Goal: Task Accomplishment & Management: Manage account settings

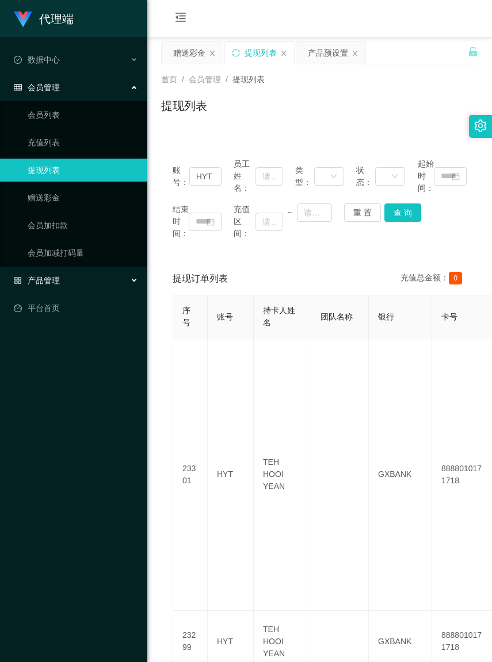
click at [53, 276] on span "产品管理" at bounding box center [37, 280] width 46 height 9
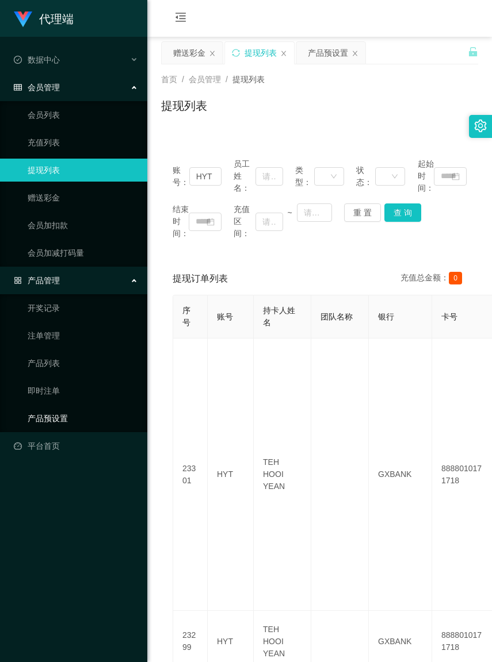
click at [62, 420] on link "产品预设置" at bounding box center [83, 418] width 110 height 23
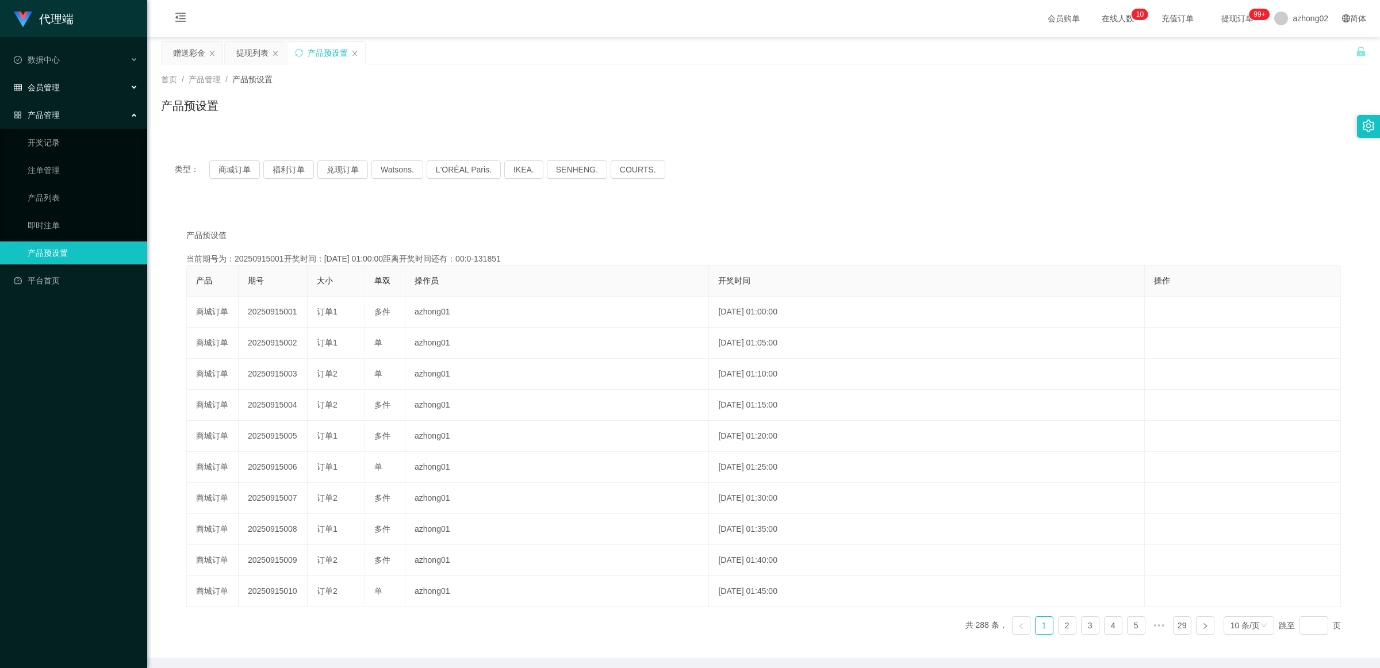
click at [66, 93] on div "会员管理" at bounding box center [73, 87] width 147 height 23
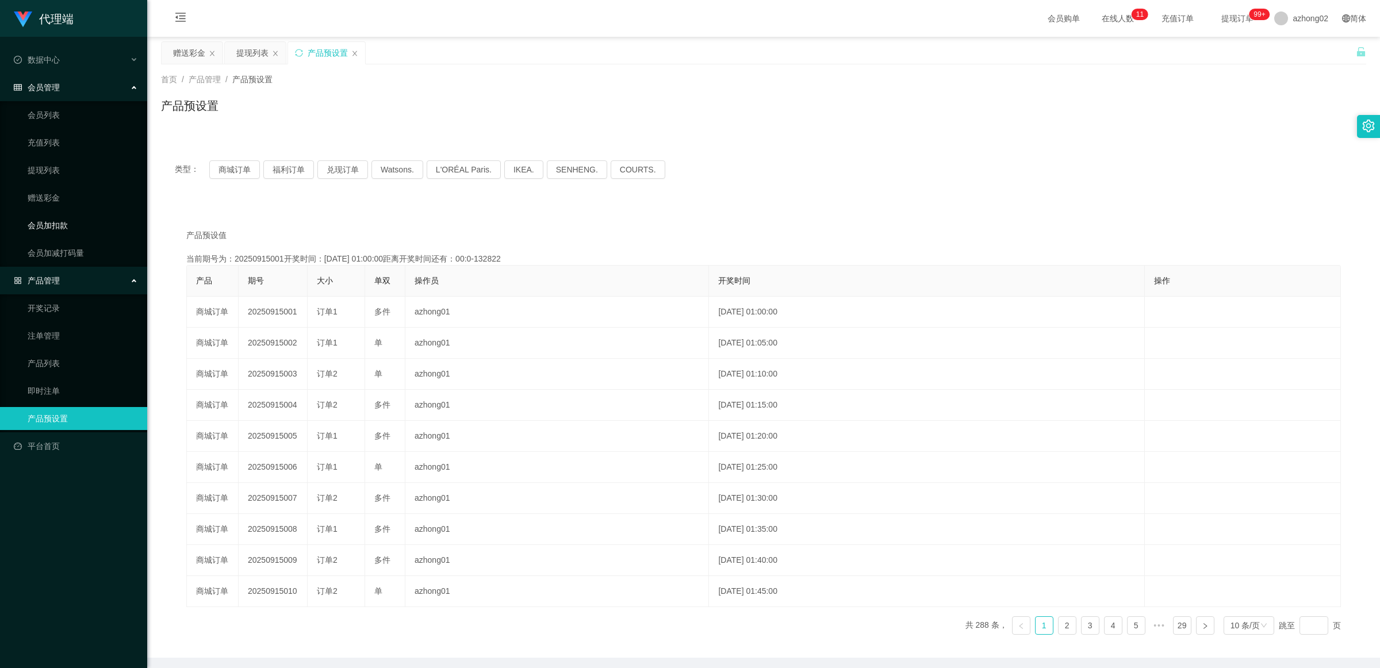
click at [55, 216] on link "会员加扣款" at bounding box center [83, 225] width 110 height 23
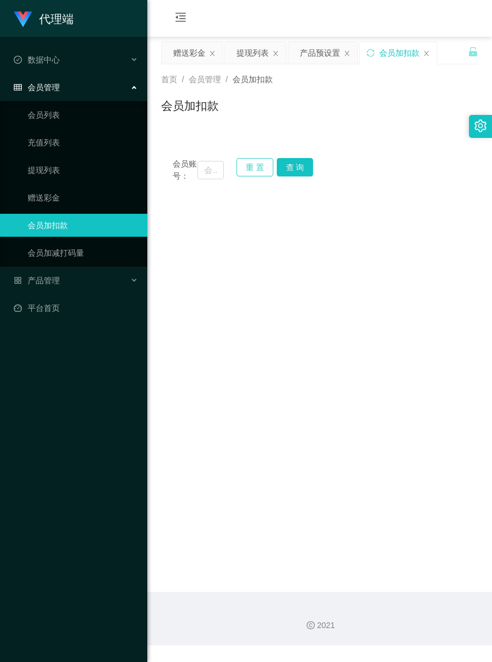
click at [254, 170] on button "重 置" at bounding box center [254, 167] width 37 height 18
click at [201, 173] on input "text" at bounding box center [210, 170] width 26 height 18
click at [200, 173] on input "text" at bounding box center [210, 170] width 26 height 18
paste input "geoffreyKiu90"
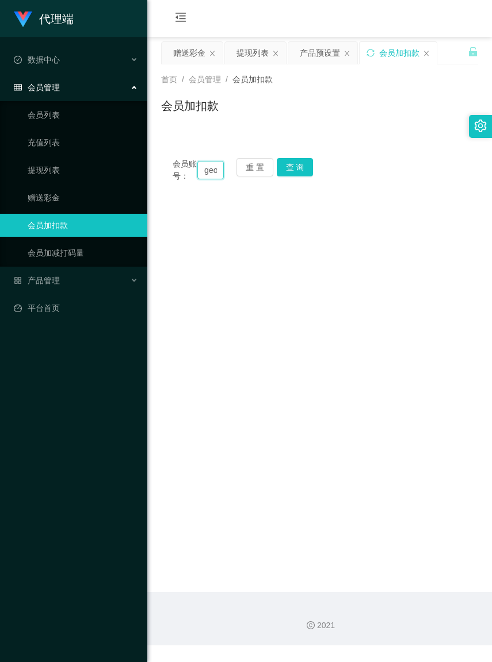
scroll to position [0, 38]
type input "geoffreyKiu90"
click at [297, 164] on button "查 询" at bounding box center [295, 167] width 37 height 18
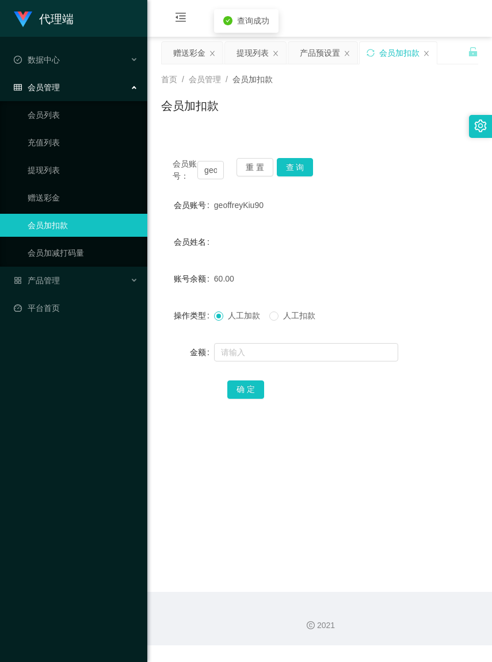
click at [286, 320] on span "人工扣款" at bounding box center [298, 315] width 41 height 9
click at [275, 362] on input "text" at bounding box center [306, 352] width 184 height 18
type input "60"
click at [237, 399] on button "确 定" at bounding box center [245, 390] width 37 height 18
drag, startPoint x: 254, startPoint y: 171, endPoint x: 246, endPoint y: 168, distance: 8.5
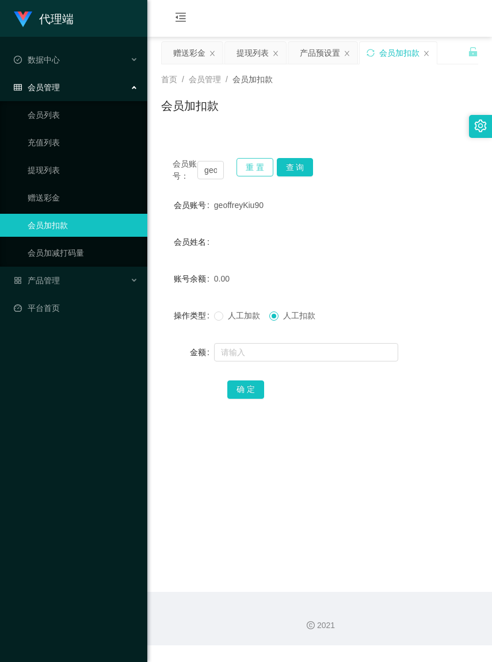
click at [254, 171] on button "重 置" at bounding box center [254, 167] width 37 height 18
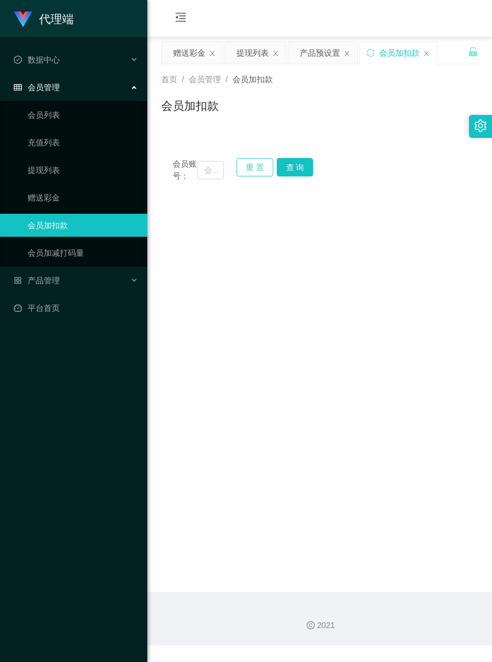
click at [246, 168] on button "重 置" at bounding box center [254, 167] width 37 height 18
click at [202, 175] on input "text" at bounding box center [210, 170] width 26 height 18
click at [201, 174] on input "text" at bounding box center [210, 170] width 26 height 18
click at [200, 174] on input "text" at bounding box center [210, 170] width 26 height 18
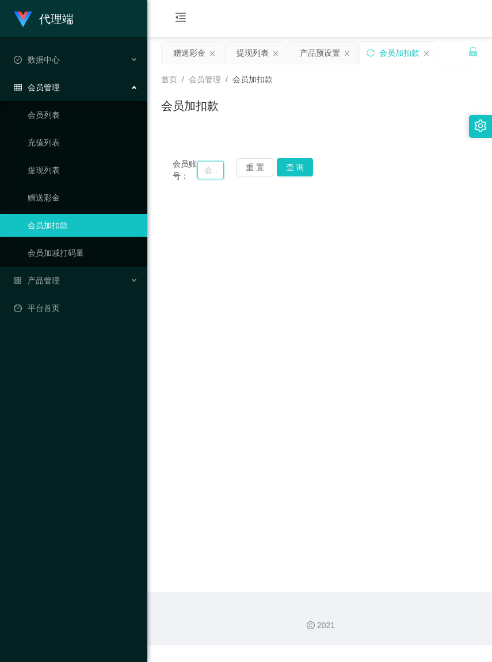
paste input "Thiva800"
type input "Thiva800"
click at [294, 168] on button "查 询" at bounding box center [295, 167] width 37 height 18
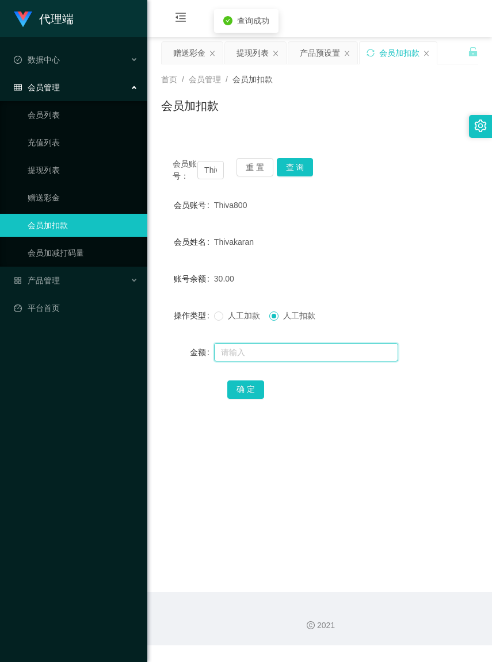
click at [289, 361] on input "text" at bounding box center [306, 352] width 184 height 18
click at [397, 248] on div "会员姓名 [PERSON_NAME]" at bounding box center [319, 242] width 317 height 23
click at [286, 355] on div at bounding box center [306, 352] width 185 height 23
click at [286, 361] on input "text" at bounding box center [306, 352] width 184 height 18
type input "30"
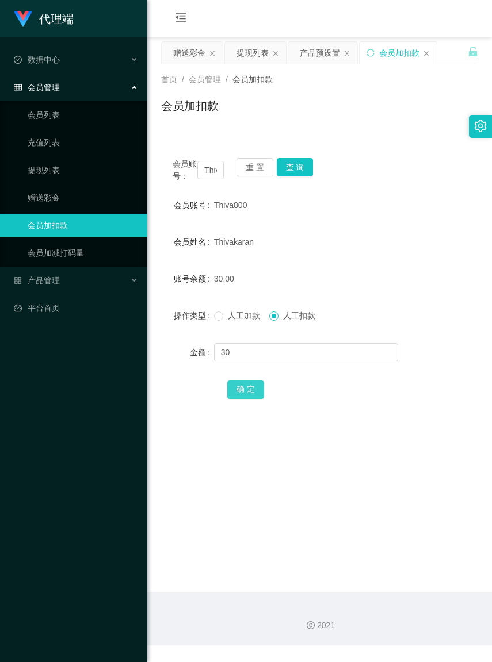
click at [246, 399] on button "确 定" at bounding box center [245, 390] width 37 height 18
drag, startPoint x: 246, startPoint y: 168, endPoint x: 231, endPoint y: 171, distance: 14.7
click at [246, 168] on button "重 置" at bounding box center [254, 167] width 37 height 18
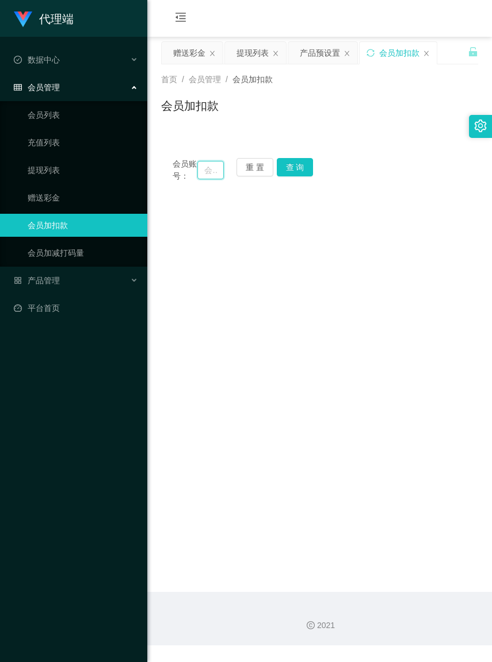
click at [198, 174] on input "text" at bounding box center [210, 170] width 26 height 18
paste input "ting5854"
type input "ting5854"
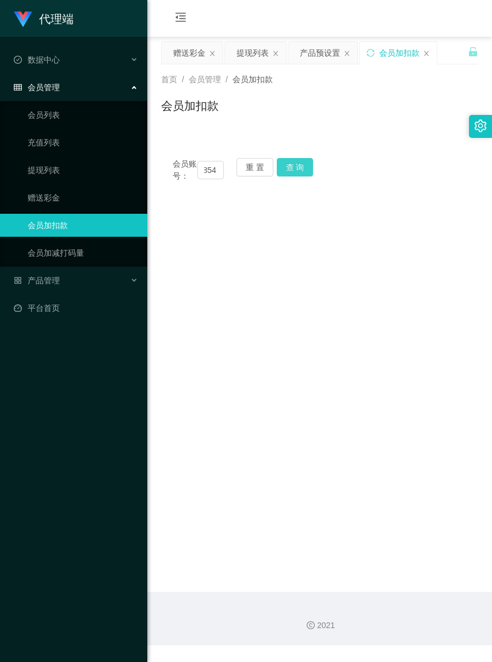
click at [296, 171] on button "查 询" at bounding box center [295, 167] width 37 height 18
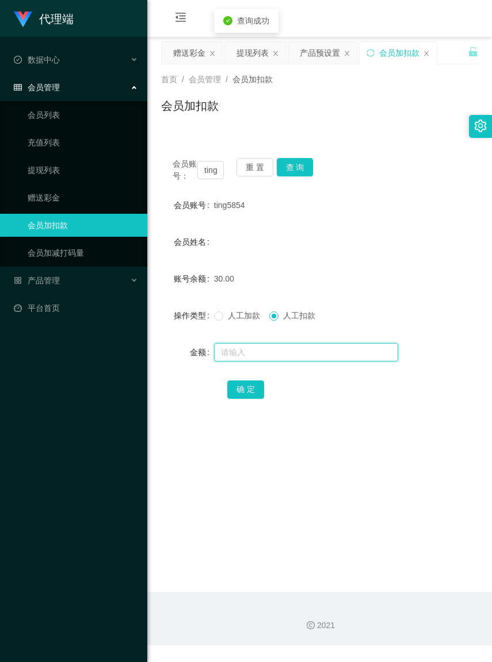
click at [286, 359] on input "text" at bounding box center [306, 352] width 184 height 18
type input "30"
click at [254, 399] on button "确 定" at bounding box center [245, 390] width 37 height 18
click at [243, 396] on button "确 定" at bounding box center [245, 390] width 37 height 18
click at [262, 167] on button "重 置" at bounding box center [254, 167] width 37 height 18
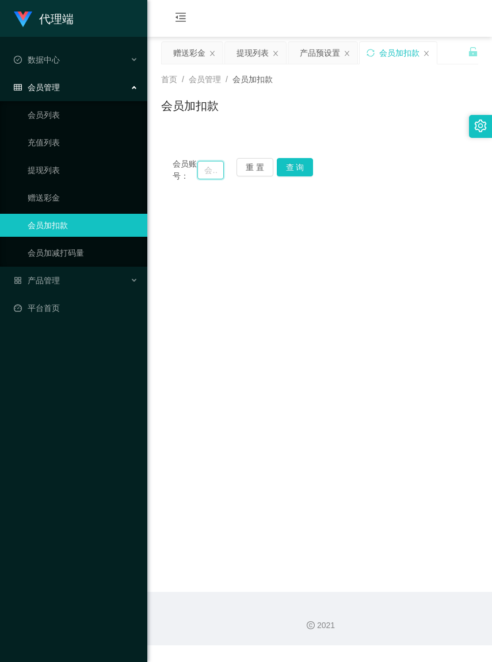
click at [197, 174] on input "text" at bounding box center [210, 170] width 26 height 18
paste input "ziying"
type input "ziying"
click at [295, 170] on button "查 询" at bounding box center [295, 167] width 37 height 18
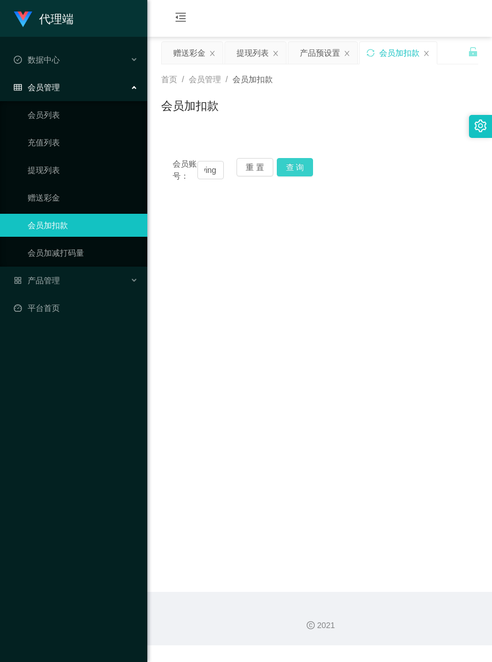
scroll to position [0, 0]
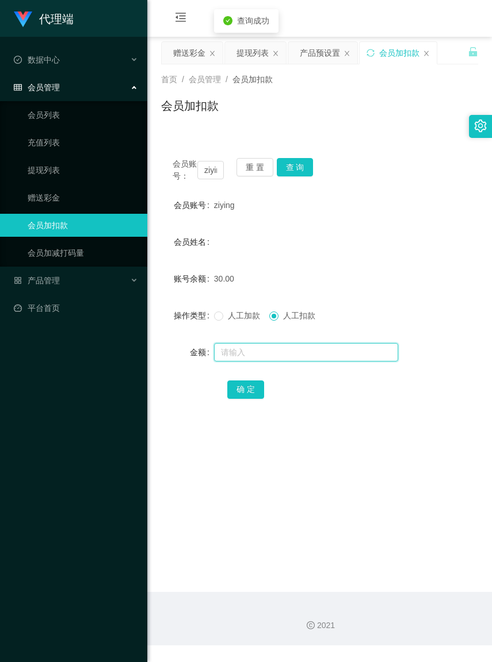
click at [292, 362] on input "text" at bounding box center [306, 352] width 184 height 18
type input "30"
click at [254, 393] on button "确 定" at bounding box center [245, 390] width 37 height 18
click at [263, 165] on button "重 置" at bounding box center [254, 167] width 37 height 18
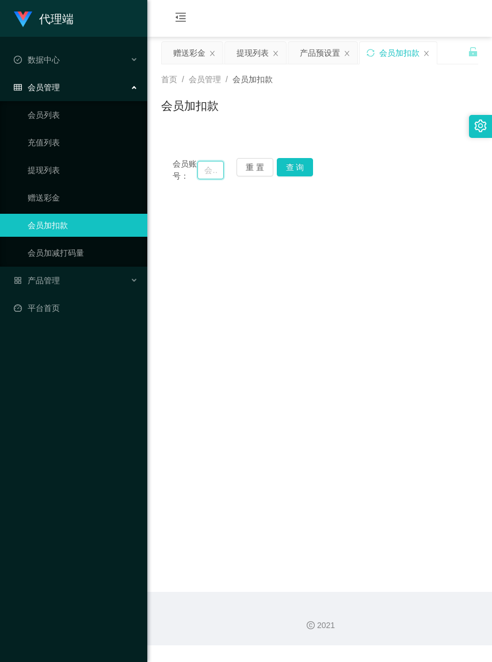
click at [202, 174] on input "text" at bounding box center [210, 170] width 26 height 18
click at [201, 174] on input "text" at bounding box center [210, 170] width 26 height 18
paste input "Lhp"
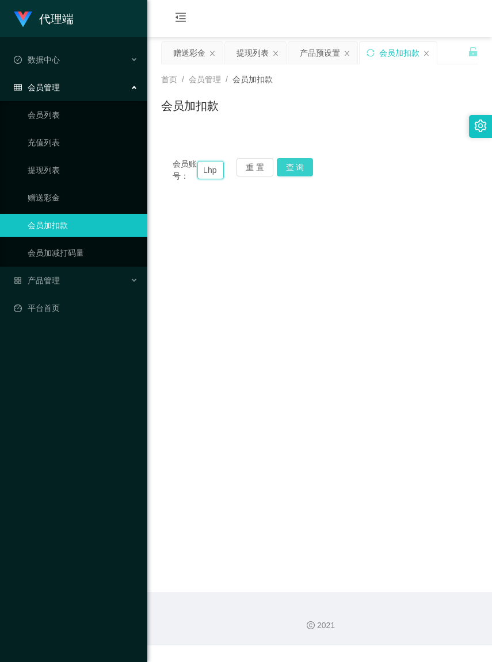
type input "Lhp"
click at [293, 164] on button "查 询" at bounding box center [295, 167] width 37 height 18
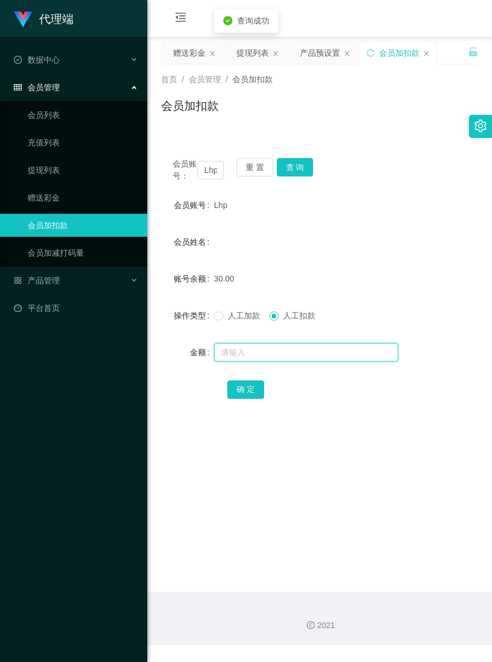
click at [279, 362] on input "text" at bounding box center [306, 352] width 184 height 18
type input "30"
click at [255, 399] on button "确 定" at bounding box center [245, 390] width 37 height 18
click at [55, 272] on div "产品管理" at bounding box center [73, 280] width 147 height 23
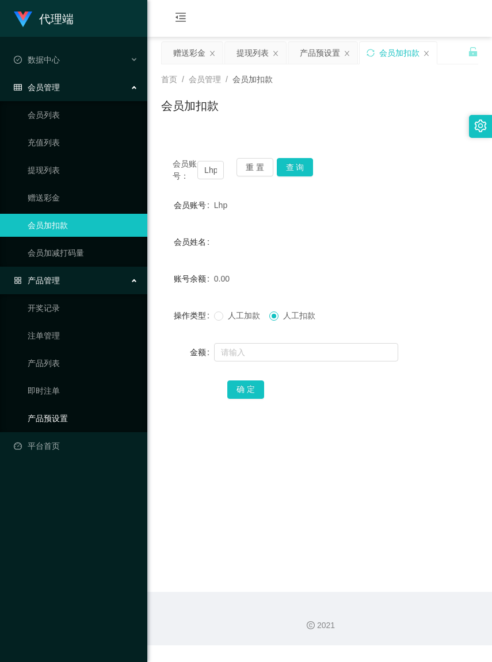
click at [63, 426] on link "产品预设置" at bounding box center [83, 418] width 110 height 23
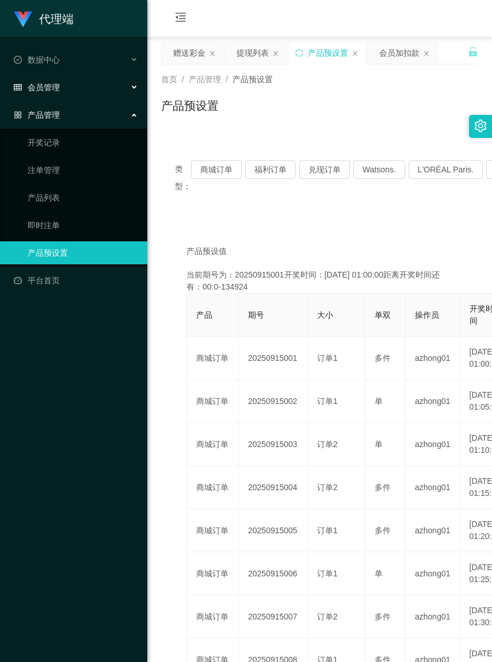
click at [52, 89] on span "会员管理" at bounding box center [37, 87] width 46 height 9
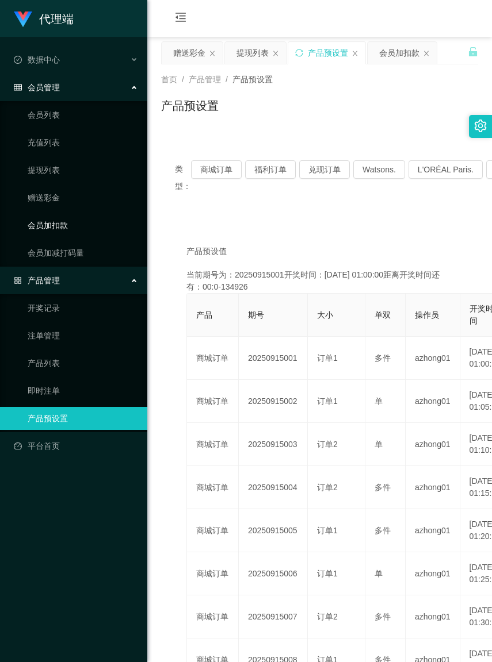
click at [64, 228] on link "会员加扣款" at bounding box center [83, 225] width 110 height 23
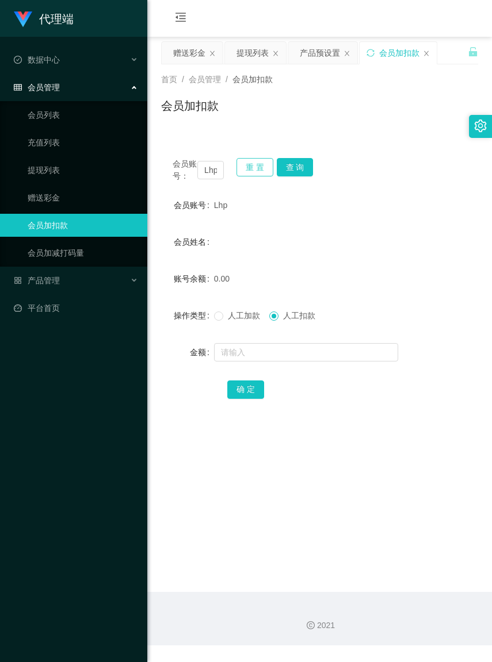
click at [248, 168] on button "重 置" at bounding box center [254, 167] width 37 height 18
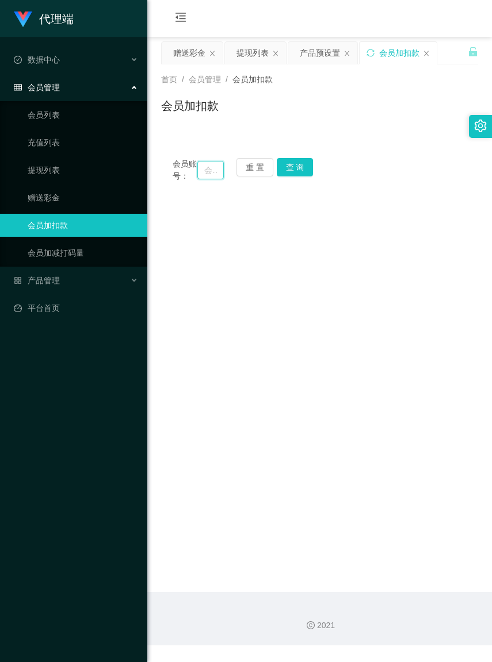
click at [201, 175] on input "text" at bounding box center [210, 170] width 26 height 18
click at [200, 175] on input "text" at bounding box center [210, 170] width 26 height 18
click at [200, 174] on input "text" at bounding box center [210, 170] width 26 height 18
paste input "tuna"
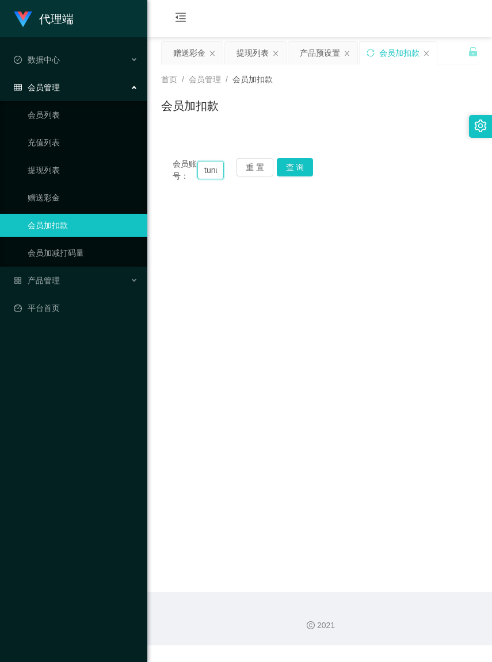
scroll to position [0, 4]
type input "tuna"
click at [304, 174] on button "查 询" at bounding box center [295, 167] width 37 height 18
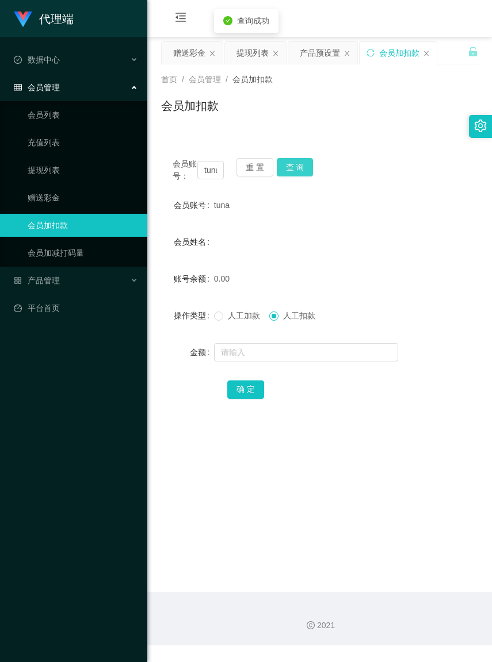
click at [294, 171] on button "查 询" at bounding box center [295, 167] width 37 height 18
click at [294, 170] on button "查 询" at bounding box center [295, 167] width 37 height 18
click at [294, 170] on button "查 询" at bounding box center [301, 167] width 49 height 18
click at [294, 170] on div "会员账号： tuna 重 置 查 询" at bounding box center [319, 170] width 317 height 24
click at [294, 168] on button "查 询" at bounding box center [295, 167] width 37 height 18
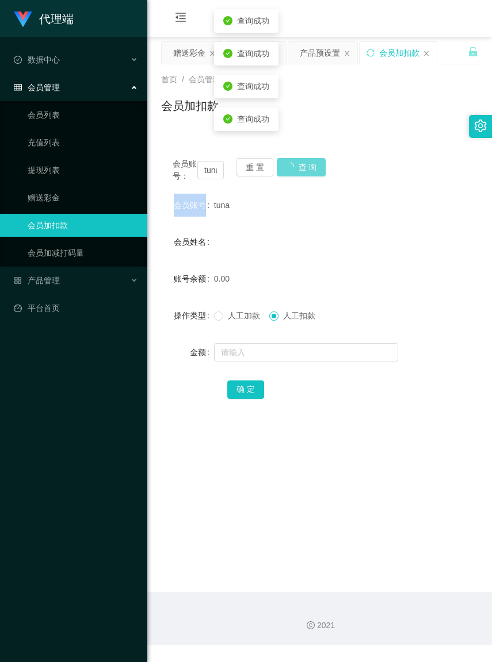
click at [294, 168] on div "会员账号： tuna 重 置 查 询" at bounding box center [319, 170] width 317 height 24
click at [294, 168] on button "查 询" at bounding box center [301, 167] width 49 height 18
click at [294, 168] on div "会员账号： tuna 重 置 查 询" at bounding box center [319, 170] width 317 height 24
click at [294, 168] on button "查 询" at bounding box center [295, 167] width 37 height 18
click at [294, 168] on div "会员账号： tuna 重 置 查 询" at bounding box center [319, 170] width 317 height 24
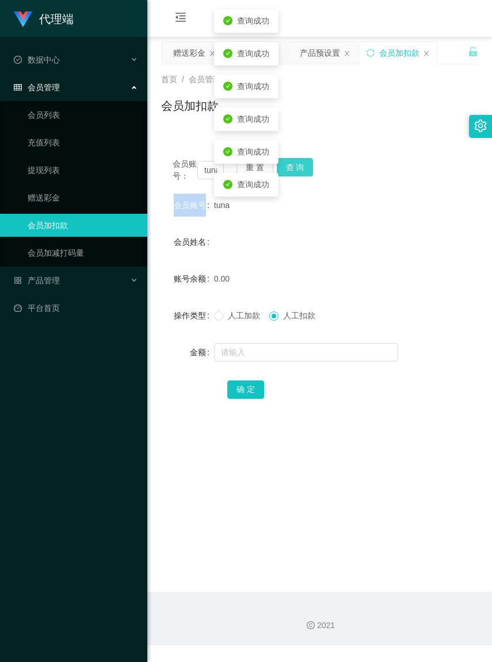
click at [294, 168] on button "查 询" at bounding box center [295, 167] width 37 height 18
click at [294, 167] on div "会员账号： tuna 重 置 查 询" at bounding box center [319, 170] width 317 height 24
click at [294, 167] on button "查 询" at bounding box center [295, 167] width 37 height 18
click at [294, 167] on div "会员账号： tuna 重 置 查 询" at bounding box center [319, 170] width 317 height 24
click at [294, 167] on button "查 询" at bounding box center [295, 167] width 37 height 18
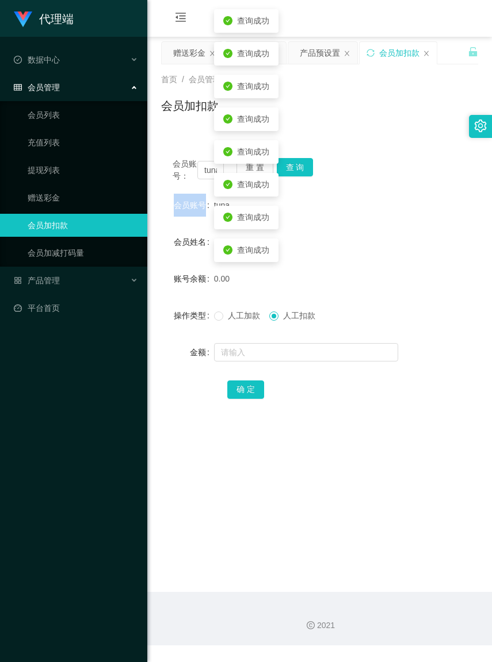
click at [294, 167] on div "会员账号： tuna 重 置 查 询" at bounding box center [319, 170] width 317 height 24
click at [294, 167] on button "查 询" at bounding box center [295, 167] width 37 height 18
click at [294, 167] on div "会员账号： tuna 重 置 查 询" at bounding box center [319, 170] width 317 height 24
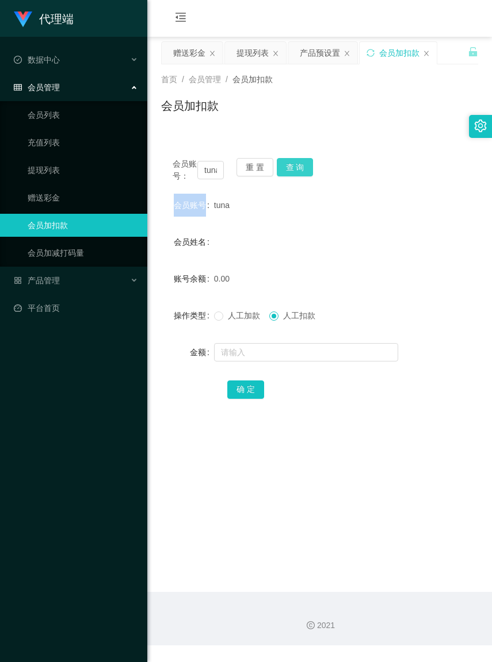
click at [292, 170] on button "查 询" at bounding box center [295, 167] width 37 height 18
click at [292, 170] on div "会员账号： tuna 重 置 查 询" at bounding box center [319, 170] width 317 height 24
click at [292, 170] on button "查 询" at bounding box center [295, 167] width 37 height 18
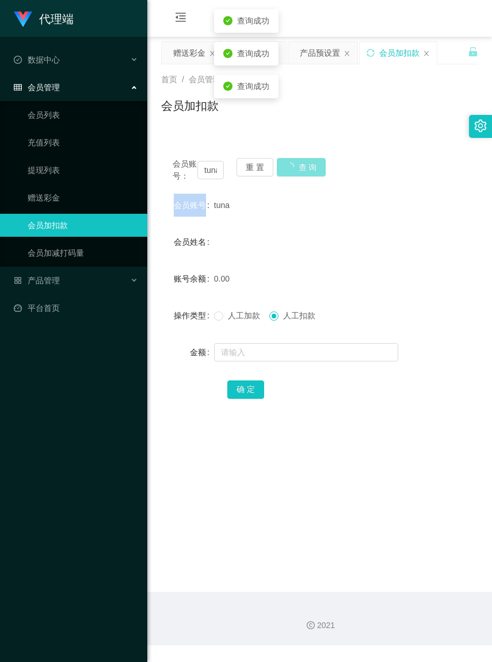
click at [292, 168] on button "查 询" at bounding box center [301, 167] width 49 height 18
click at [292, 168] on div "会员账号： tuna 重 置 查 询" at bounding box center [319, 170] width 317 height 24
click at [292, 168] on button "查 询" at bounding box center [301, 167] width 49 height 18
click at [292, 168] on div "会员账号： tuna 重 置 查 询" at bounding box center [319, 170] width 317 height 24
click at [292, 167] on button "查 询" at bounding box center [295, 167] width 37 height 18
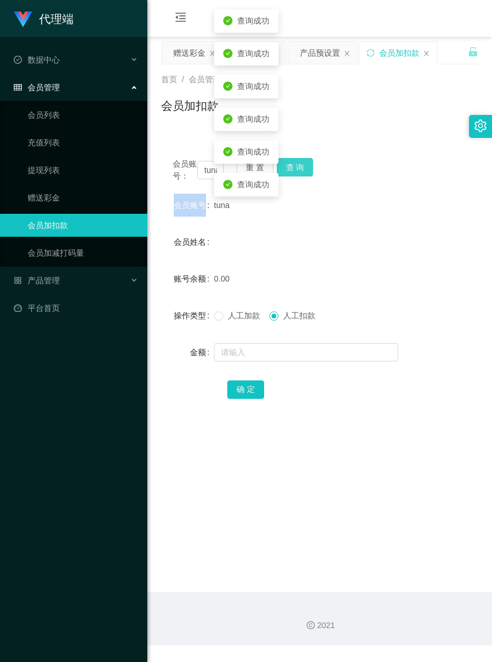
click at [292, 167] on div "会员账号： tuna 重 置 查 询" at bounding box center [319, 170] width 317 height 24
click at [292, 167] on button "查 询" at bounding box center [295, 167] width 37 height 18
click at [292, 162] on div "会员账号： tuna 重 置 查 询" at bounding box center [319, 170] width 317 height 24
click at [292, 162] on button "查 询" at bounding box center [295, 167] width 37 height 18
click at [292, 162] on div "会员账号： tuna 重 置 查 询" at bounding box center [319, 170] width 317 height 24
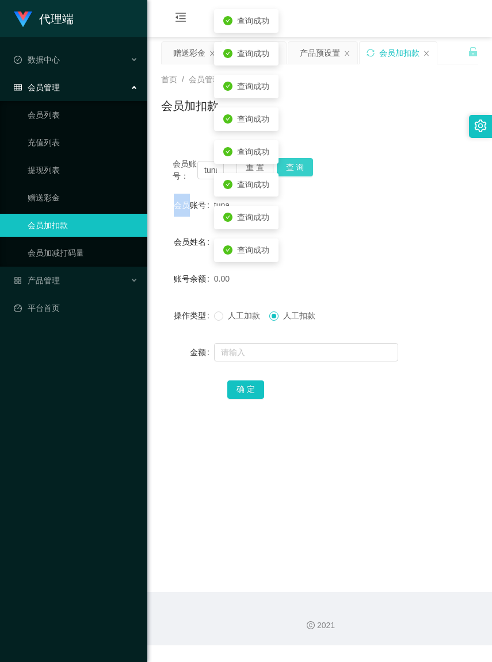
click at [292, 162] on button "查 询" at bounding box center [295, 167] width 37 height 18
click at [292, 162] on div "会员账号： tuna 重 置 查 询" at bounding box center [319, 170] width 317 height 24
click at [292, 162] on button "查 询" at bounding box center [295, 167] width 37 height 18
click at [292, 162] on button "查 询" at bounding box center [301, 167] width 49 height 18
click at [292, 162] on div "会员账号： tuna 重 置 查 询" at bounding box center [319, 170] width 317 height 24
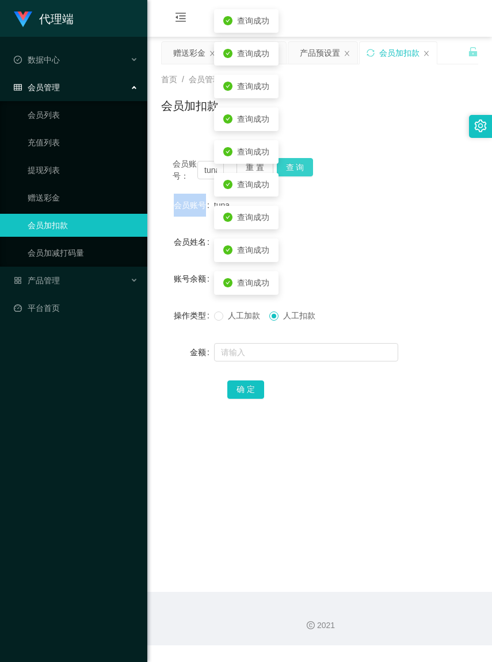
click at [292, 162] on button "查 询" at bounding box center [295, 167] width 37 height 18
click at [292, 162] on div "会员账号： tuna 重 置 查 询" at bounding box center [319, 170] width 317 height 24
click at [292, 162] on button "查 询" at bounding box center [295, 167] width 37 height 18
click at [292, 162] on div "会员账号： tuna 重 置 查 询" at bounding box center [319, 170] width 317 height 24
click at [292, 162] on button "查 询" at bounding box center [295, 167] width 37 height 18
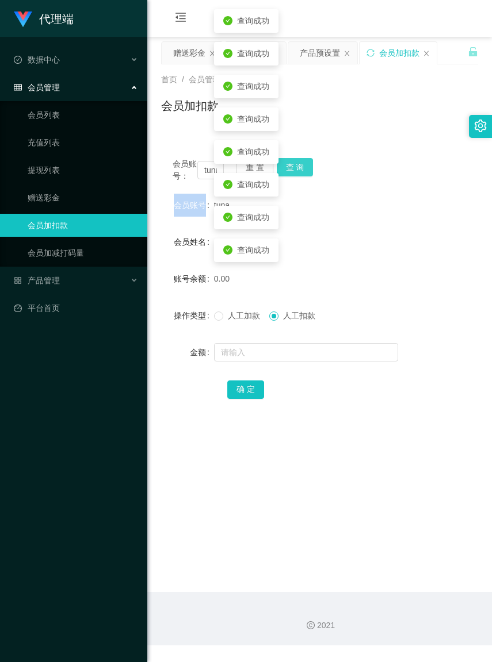
click at [292, 162] on div "会员账号： tuna 重 置 查 询" at bounding box center [319, 170] width 317 height 24
click at [292, 162] on button "查 询" at bounding box center [295, 167] width 37 height 18
click at [292, 162] on div "会员账号： tuna 重 置 查 询" at bounding box center [319, 170] width 317 height 24
click at [292, 162] on button "查 询" at bounding box center [301, 167] width 49 height 18
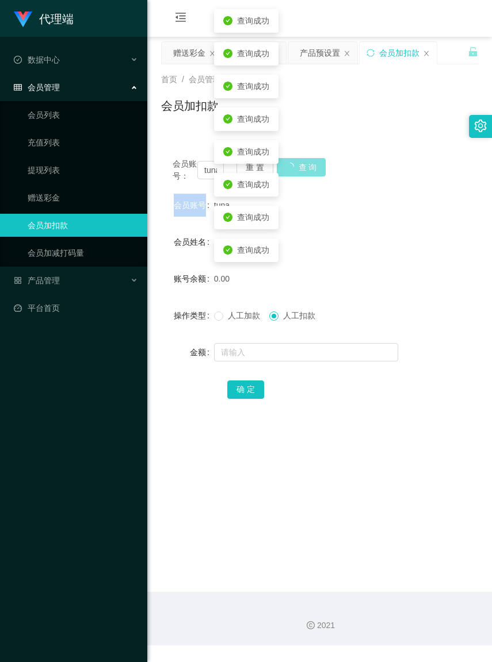
click at [292, 162] on button "查 询" at bounding box center [301, 167] width 49 height 18
click at [292, 162] on div "会员账号： tuna 重 置 查 询" at bounding box center [319, 170] width 317 height 24
click at [292, 162] on button "查 询" at bounding box center [295, 167] width 37 height 18
click at [292, 162] on div "会员账号： tuna 重 置 查 询" at bounding box center [319, 170] width 317 height 24
click at [292, 162] on button "查 询" at bounding box center [295, 167] width 37 height 18
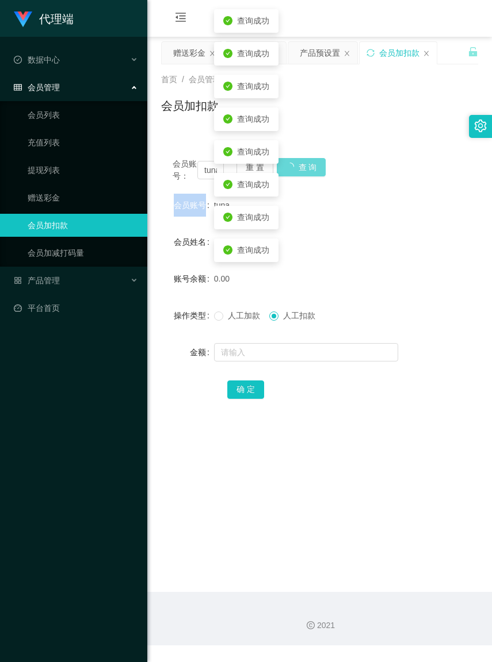
click at [292, 162] on div "会员账号： tuna 重 置 查 询" at bounding box center [319, 170] width 317 height 24
click at [292, 162] on button "查 询" at bounding box center [295, 167] width 37 height 18
click at [292, 162] on div "会员账号： tuna 重 置 查 询" at bounding box center [319, 170] width 317 height 24
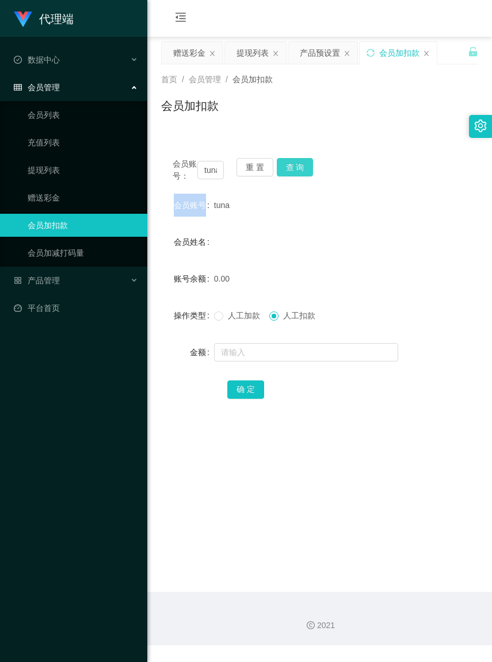
click at [308, 175] on button "查 询" at bounding box center [295, 167] width 37 height 18
click at [308, 174] on button "查 询" at bounding box center [295, 167] width 37 height 18
click at [308, 174] on div "会员账号： tuna 重 置 查 询" at bounding box center [319, 170] width 317 height 24
click at [308, 173] on div "会员账号： tuna 重 置 查 询" at bounding box center [319, 170] width 317 height 24
click at [308, 171] on div "会员账号： tuna 重 置 查 询" at bounding box center [319, 170] width 317 height 24
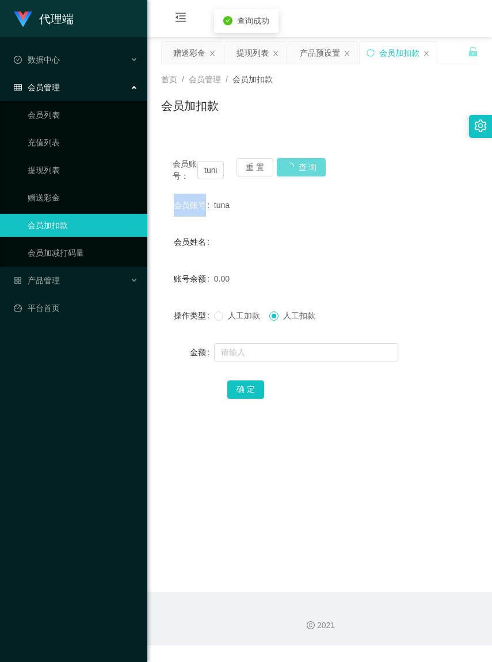
click at [306, 171] on div "会员账号： tuna 重 置 查 询" at bounding box center [319, 170] width 317 height 24
copy label "会员账号"
click at [306, 170] on div "会员账号： tuna 重 置 查 询" at bounding box center [319, 170] width 317 height 24
click at [302, 170] on button "查 询" at bounding box center [295, 167] width 37 height 18
click at [302, 170] on div "会员账号： tuna 重 置 查 询" at bounding box center [319, 170] width 317 height 24
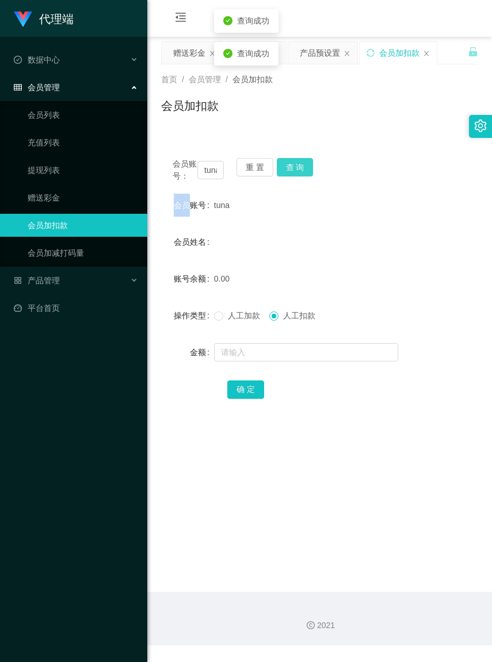
click at [302, 170] on button "查 询" at bounding box center [295, 167] width 37 height 18
click at [302, 168] on div "会员账号： tuna 重 置 查 询" at bounding box center [319, 170] width 317 height 24
click at [302, 168] on button "查 询" at bounding box center [295, 167] width 37 height 18
click at [302, 168] on div "会员账号： tuna 重 置 查 询" at bounding box center [319, 170] width 317 height 24
click at [302, 168] on button "查 询" at bounding box center [295, 167] width 37 height 18
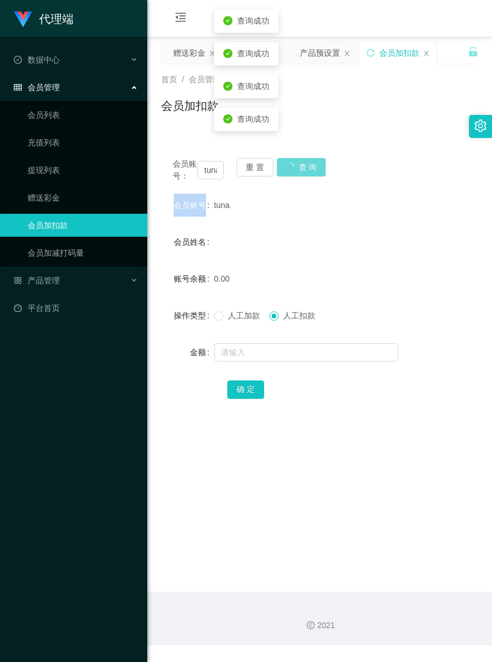
click at [302, 168] on div "会员账号： tuna 重 置 查 询" at bounding box center [319, 170] width 317 height 24
click at [302, 168] on button "查 询" at bounding box center [295, 167] width 37 height 18
click at [300, 167] on div "会员账号： tuna 重 置 查 询" at bounding box center [319, 170] width 317 height 24
click at [299, 167] on button "查 询" at bounding box center [295, 167] width 37 height 18
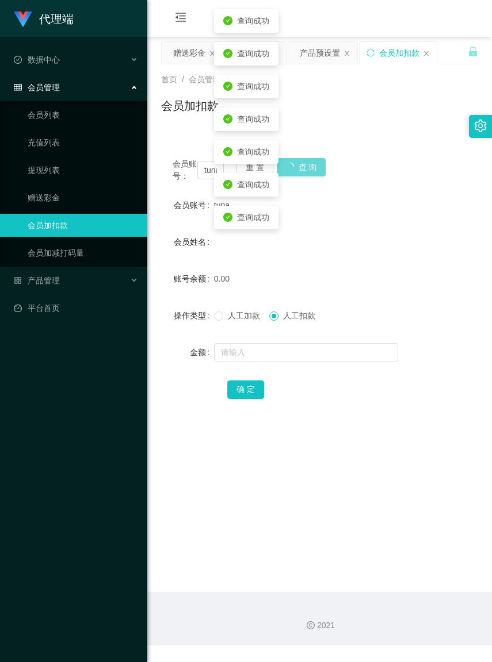
click at [298, 167] on div "会员账号： tuna 重 置 查 询" at bounding box center [319, 170] width 317 height 24
click at [298, 167] on button "查 询" at bounding box center [301, 167] width 49 height 18
click at [298, 167] on div "会员账号： tuna 重 置 查 询" at bounding box center [319, 170] width 317 height 24
click at [298, 167] on button "查 询" at bounding box center [295, 167] width 37 height 18
click at [298, 167] on div "会员账号： tuna 重 置 查 询" at bounding box center [319, 170] width 317 height 24
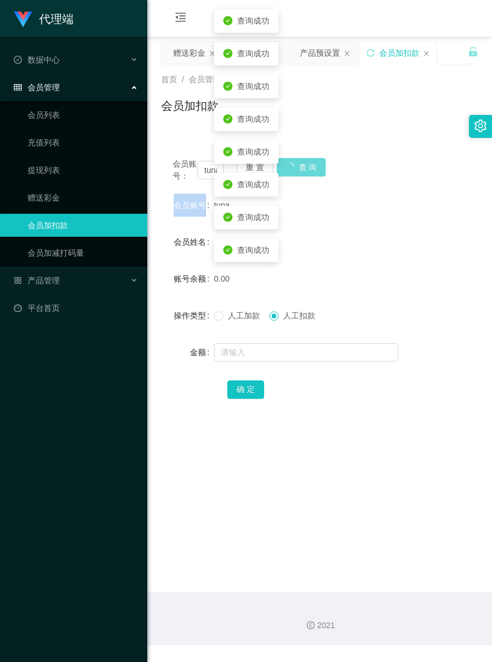
click at [298, 167] on div "会员账号： tuna 重 置 查 询" at bounding box center [319, 170] width 317 height 24
click at [298, 167] on button "查 询" at bounding box center [295, 167] width 37 height 18
click at [298, 167] on div "会员账号： tuna 重 置 查 询" at bounding box center [319, 170] width 317 height 24
click at [298, 167] on button "查 询" at bounding box center [301, 167] width 49 height 18
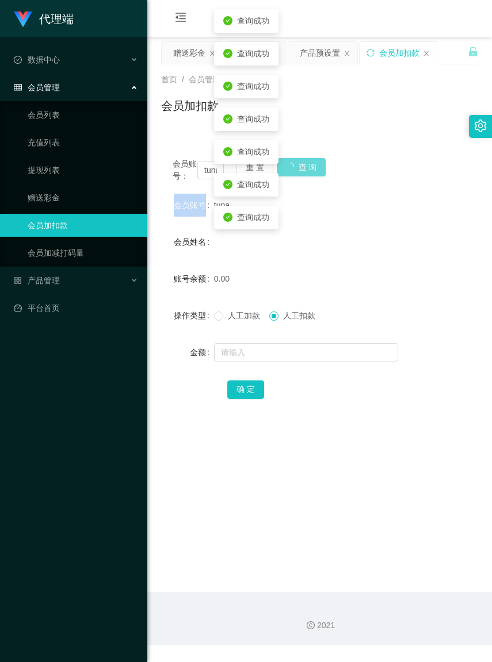
click at [298, 167] on div "会员账号： tuna 重 置 查 询" at bounding box center [319, 170] width 317 height 24
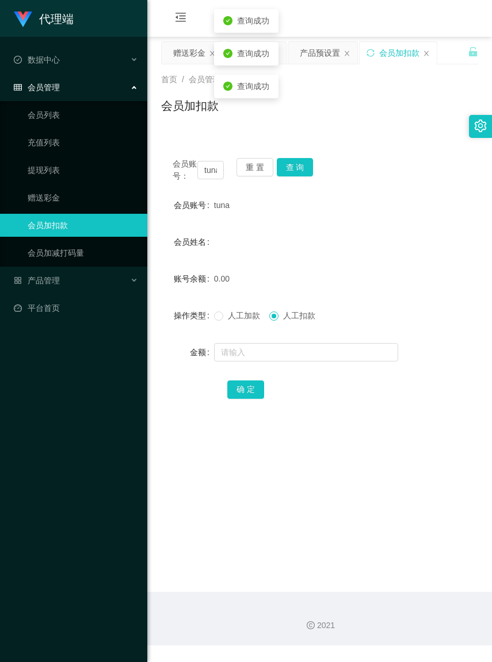
click at [331, 240] on form "会员账号 tuna 会员姓名 账号余额 0.00 操作类型 人工加款 人工扣款 金额 确 定" at bounding box center [319, 297] width 317 height 207
click at [255, 170] on button "重 置" at bounding box center [254, 167] width 37 height 18
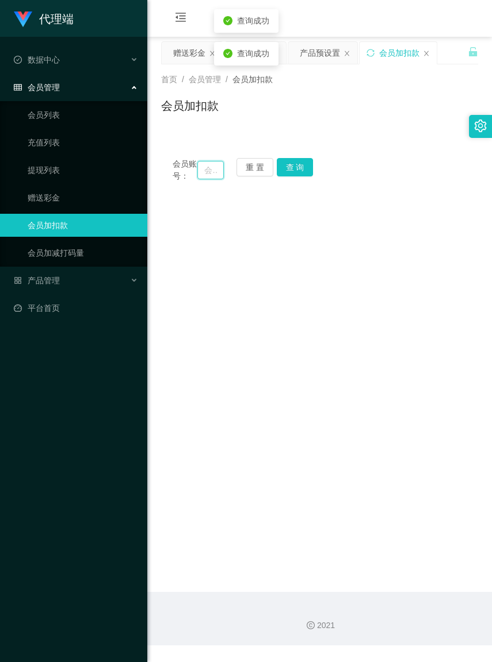
click at [200, 173] on input "text" at bounding box center [210, 170] width 26 height 18
click at [200, 174] on input "text" at bounding box center [210, 170] width 26 height 18
paste input "未结算累计薪资：RM5 x 1"
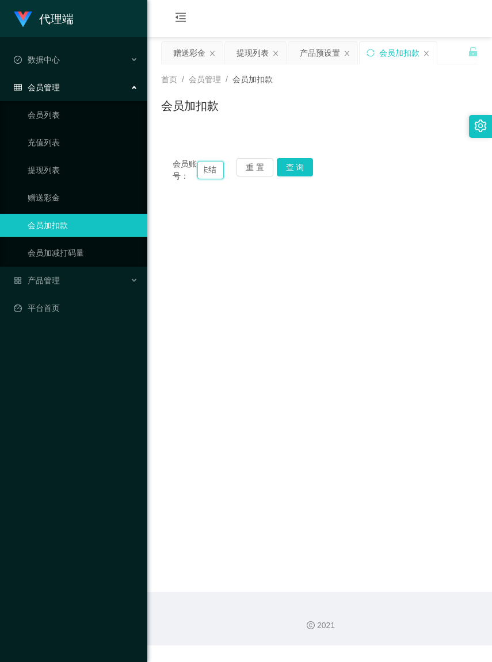
type input "未"
click at [199, 177] on input "text" at bounding box center [210, 170] width 26 height 18
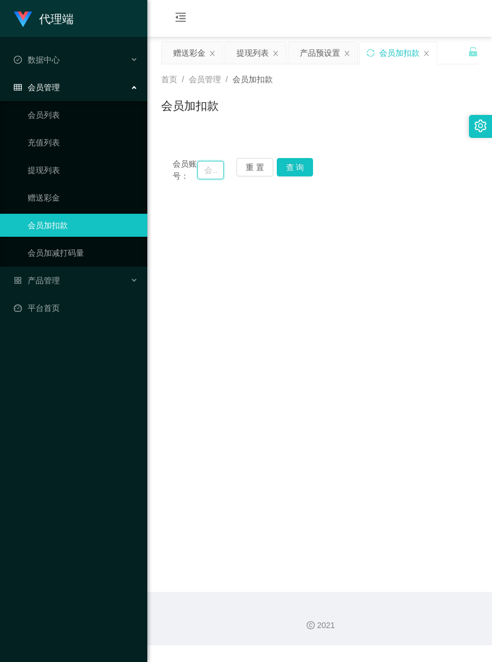
click at [199, 177] on input "text" at bounding box center [210, 170] width 26 height 18
paste input "tuna"
type input "tuna"
click at [291, 170] on button "查 询" at bounding box center [295, 167] width 37 height 18
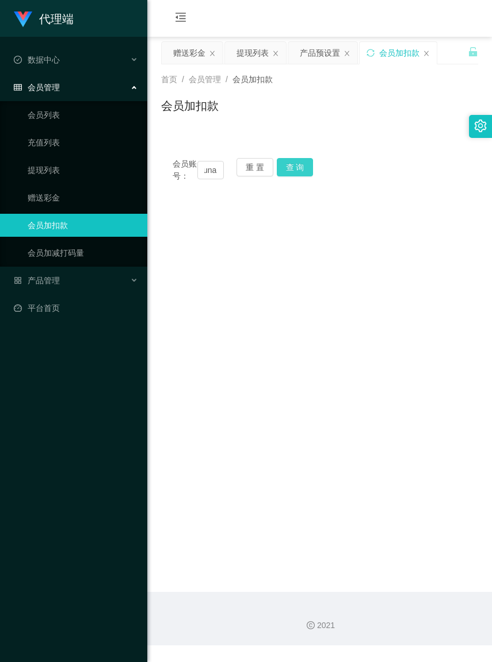
scroll to position [0, 0]
